Goal: Task Accomplishment & Management: Manage account settings

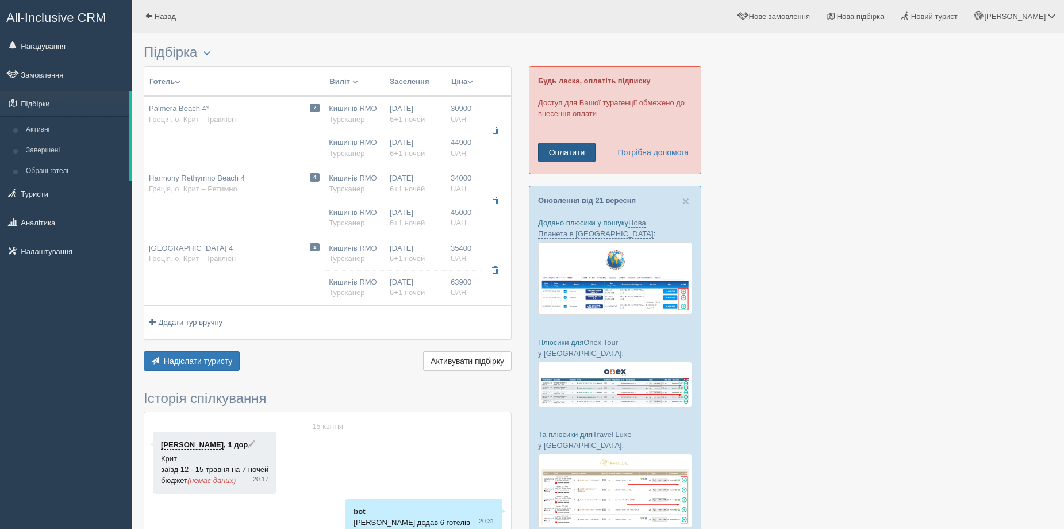
click at [576, 156] on link "Оплатити" at bounding box center [566, 153] width 57 height 20
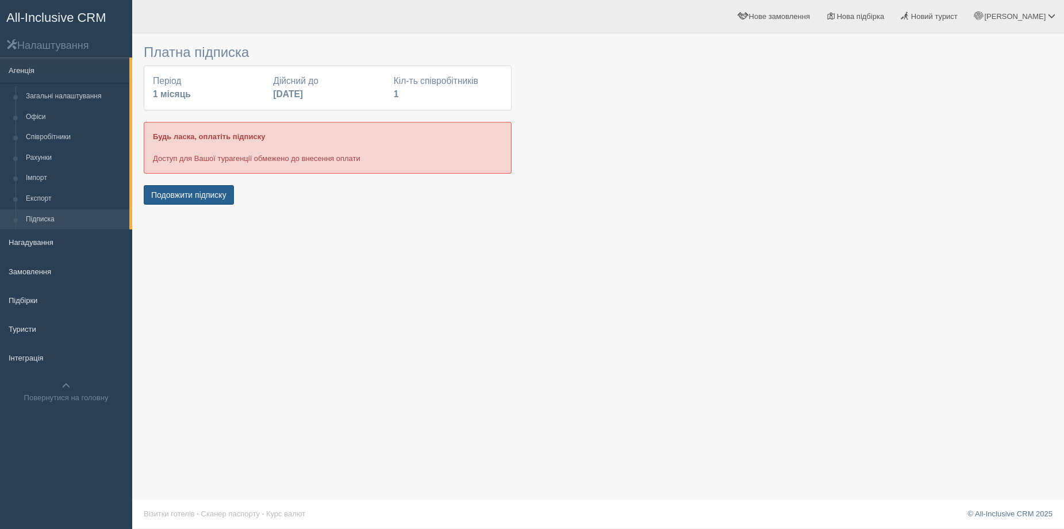
click at [166, 198] on button "Подовжити підписку" at bounding box center [189, 195] width 90 height 20
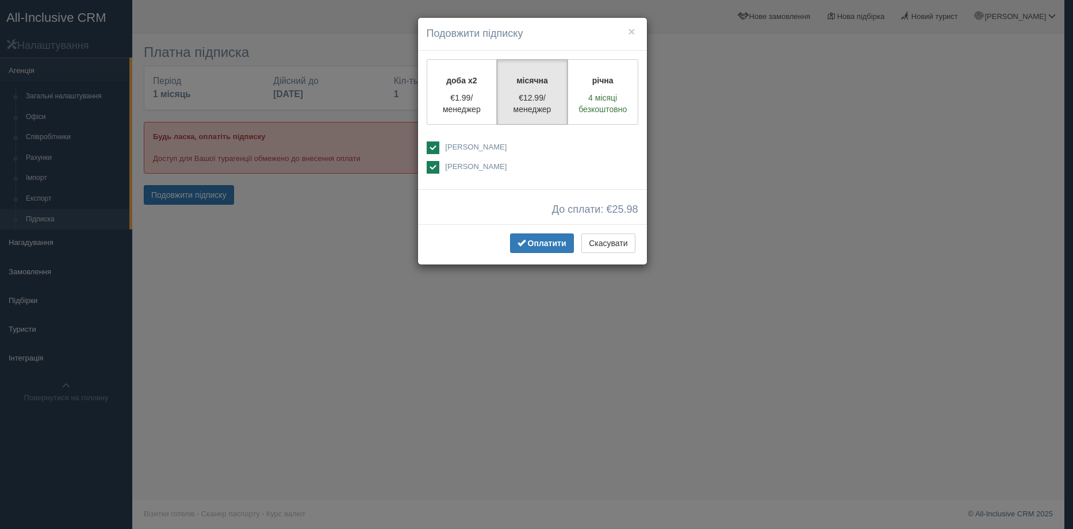
click at [482, 133] on div "доба x2 €1.99/менеджер місячна €12.99/менеджер річна 4 місяці безкоштовно" at bounding box center [532, 120] width 229 height 139
click at [444, 147] on label "[PERSON_NAME]" at bounding box center [533, 148] width 212 height 14
checkbox input "false"
click at [628, 32] on button "×" at bounding box center [631, 31] width 7 height 12
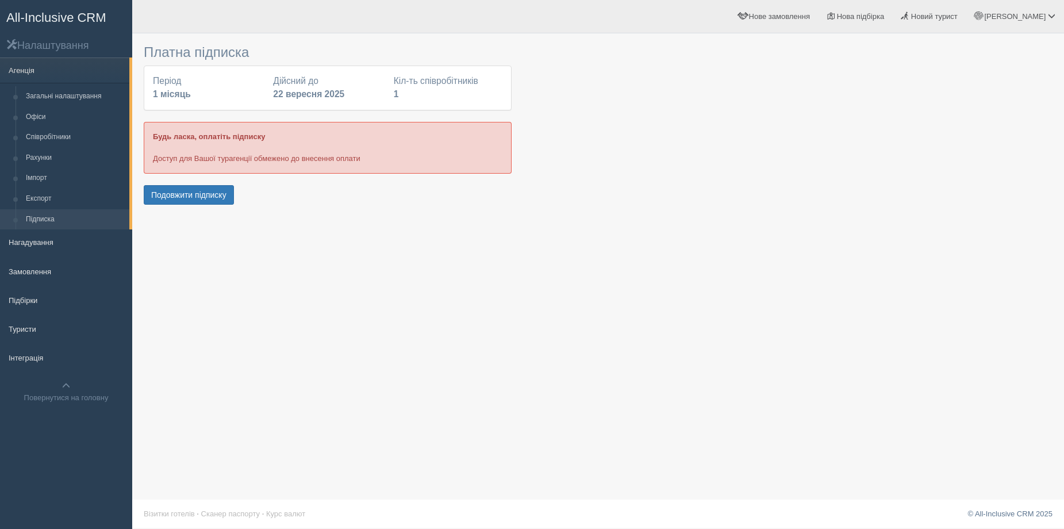
click at [57, 20] on span "All-Inclusive CRM" at bounding box center [56, 17] width 100 height 14
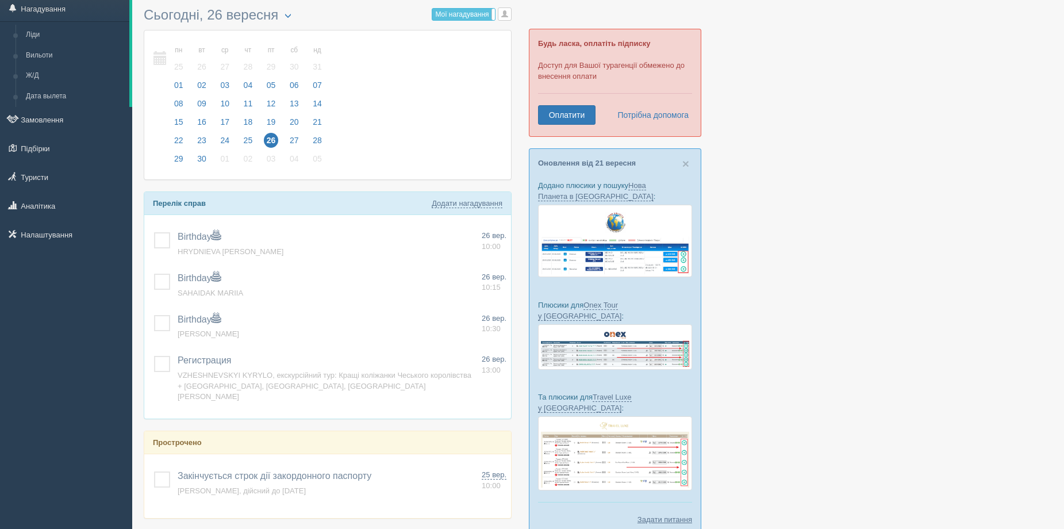
scroll to position [57, 0]
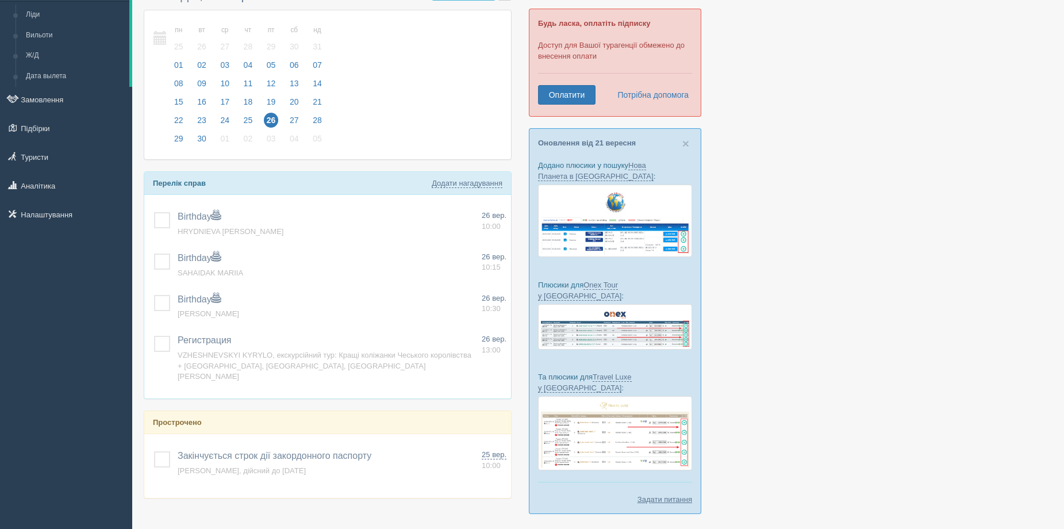
drag, startPoint x: 718, startPoint y: 174, endPoint x: 765, endPoint y: 114, distance: 77.0
click at [765, 114] on div at bounding box center [598, 254] width 909 height 544
